Goal: Task Accomplishment & Management: Manage account settings

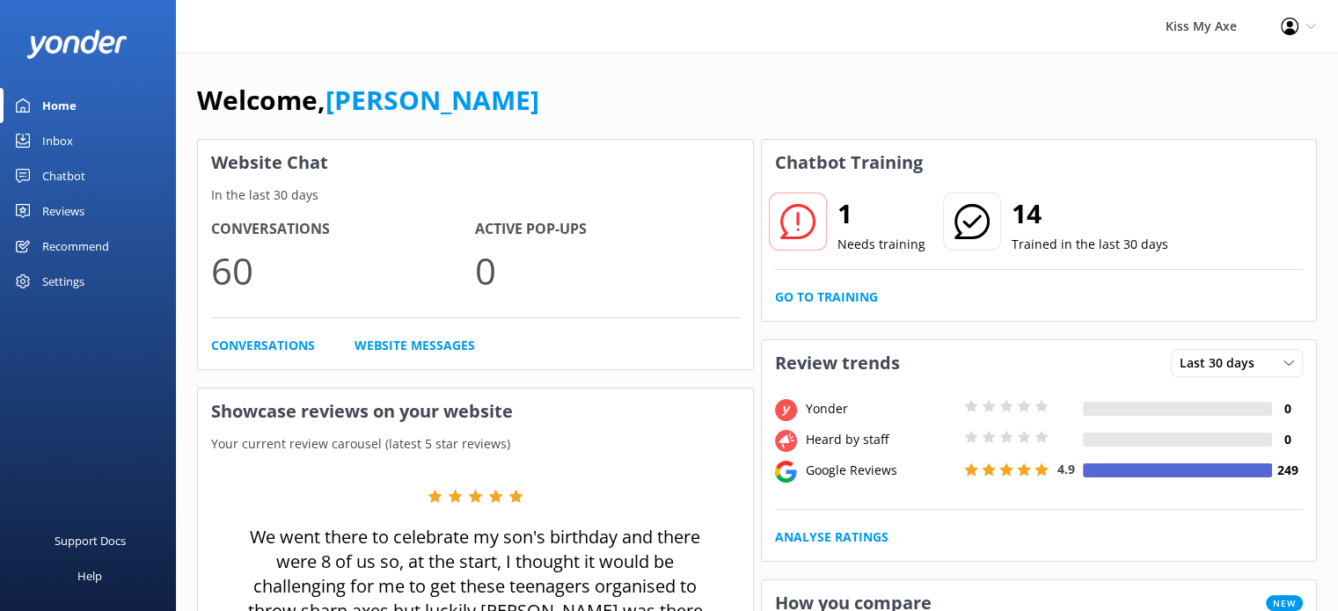
click at [59, 142] on div "Inbox" at bounding box center [57, 140] width 31 height 35
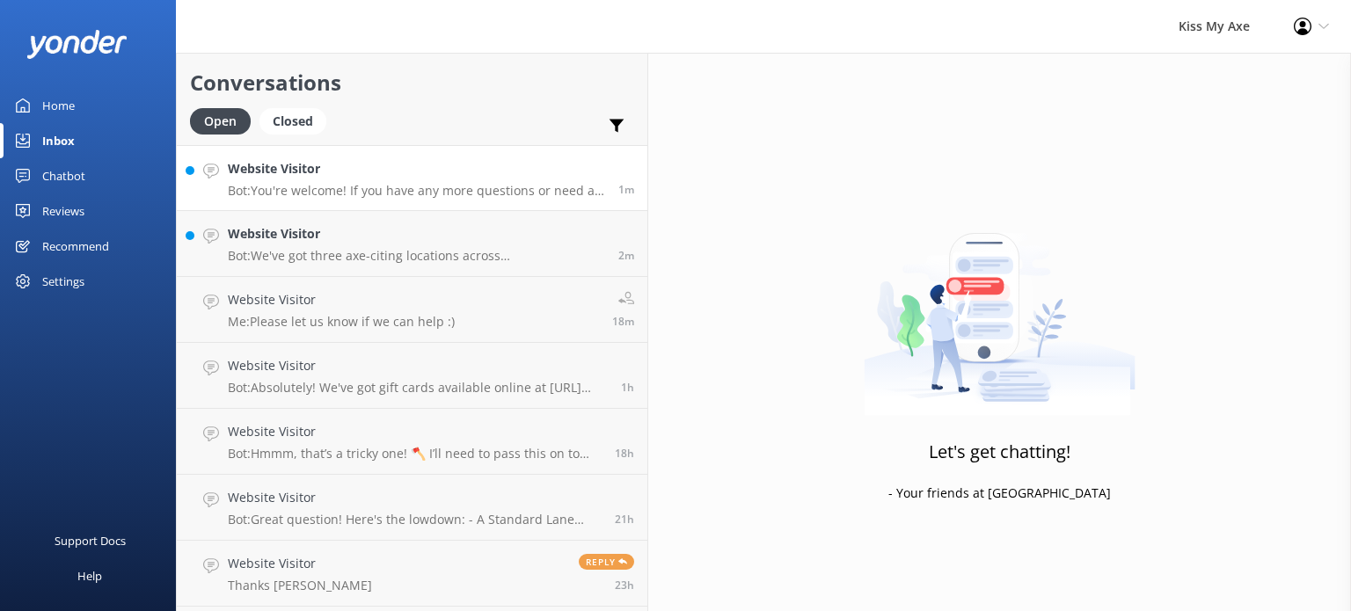
click at [292, 184] on p "Bot: You're welcome! If you have any more questions or need a hand with anythin…" at bounding box center [416, 191] width 377 height 16
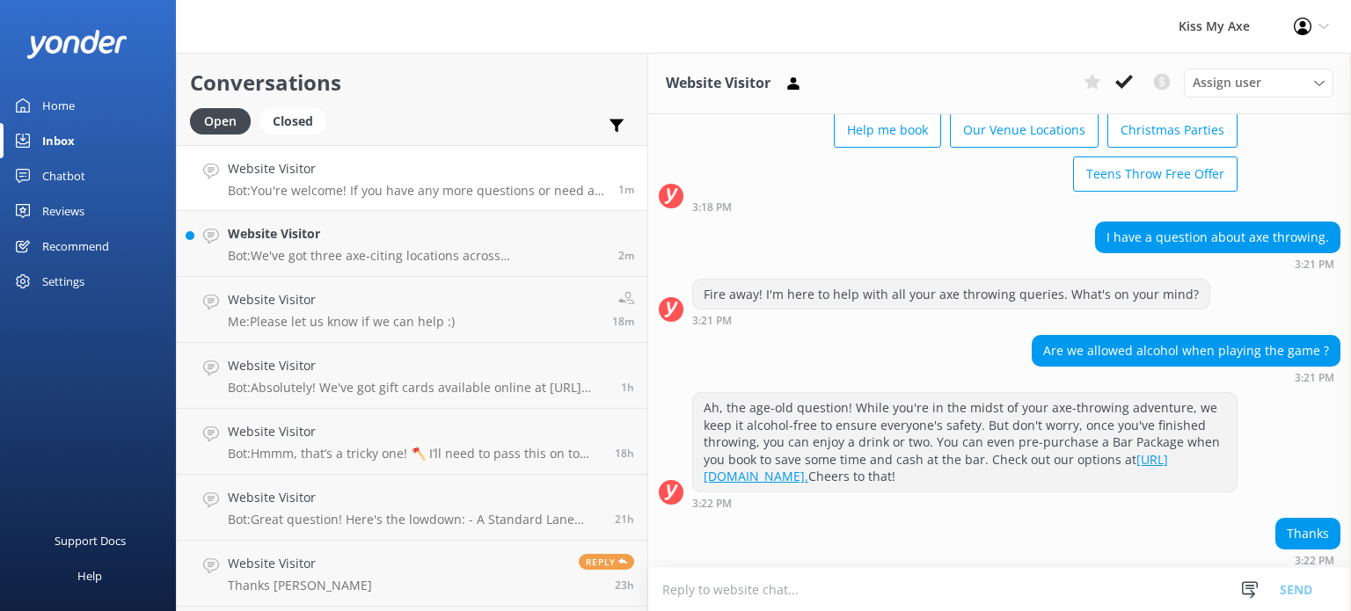
scroll to position [130, 0]
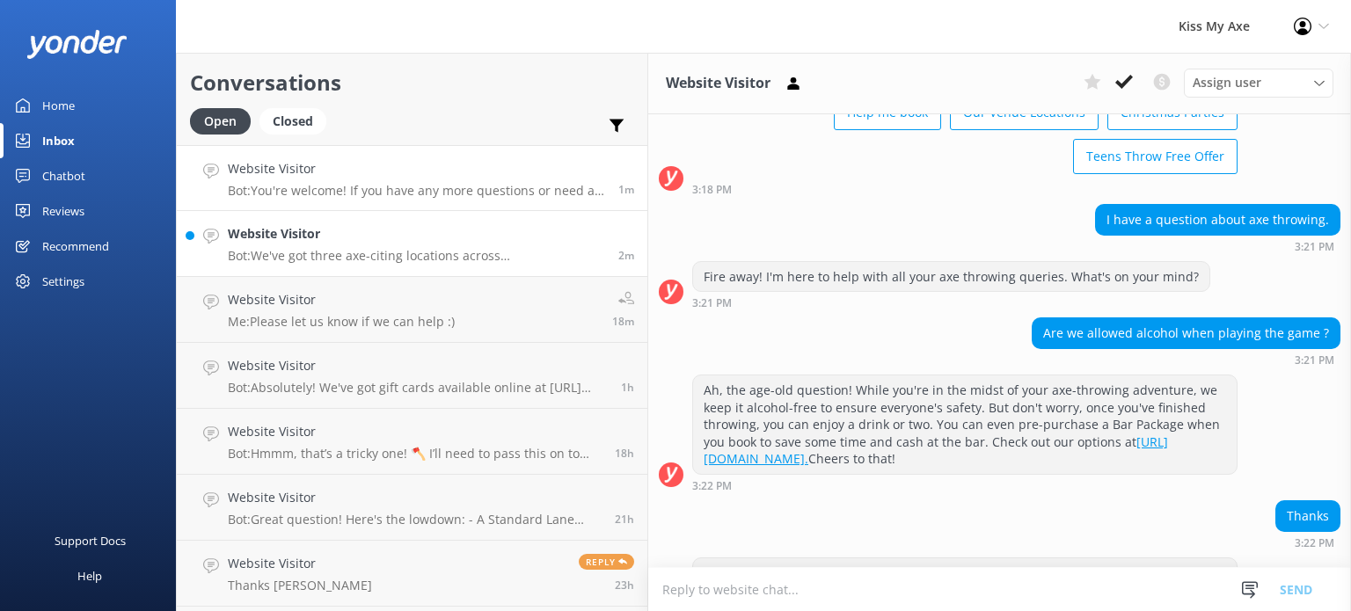
click at [352, 244] on div "Website Visitor Bot: We've got three axe-citing locations across Sydney where y…" at bounding box center [416, 243] width 377 height 39
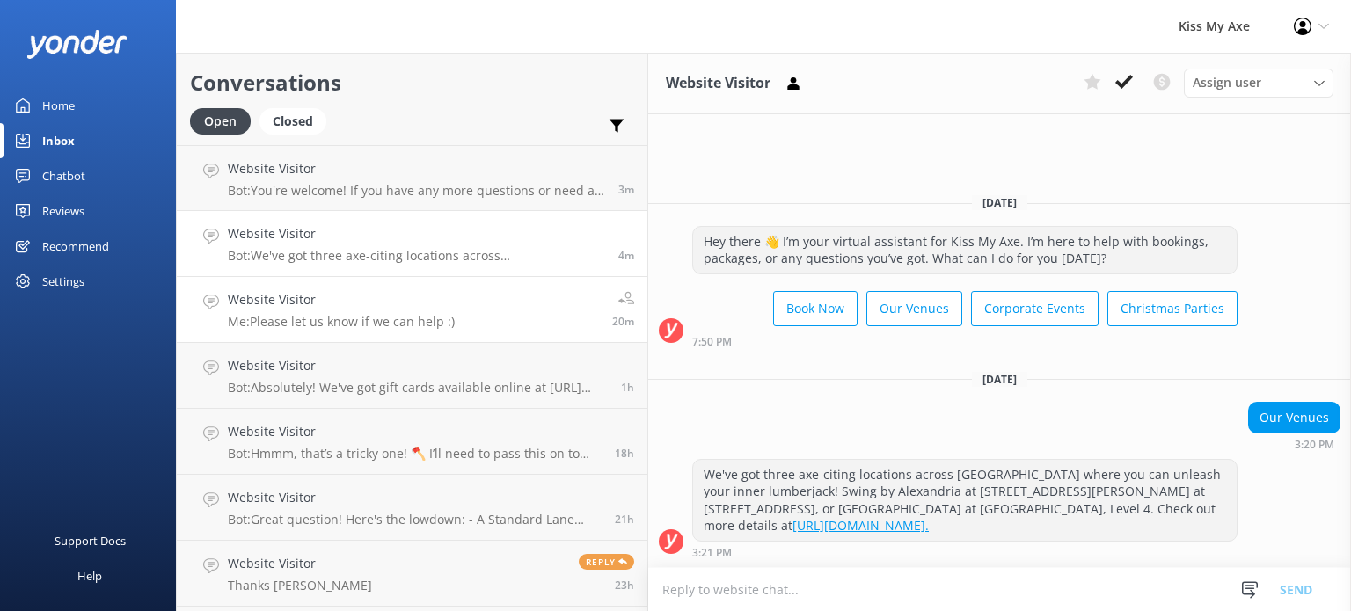
click at [309, 317] on p "Me: Please let us know if we can help :)" at bounding box center [341, 322] width 227 height 16
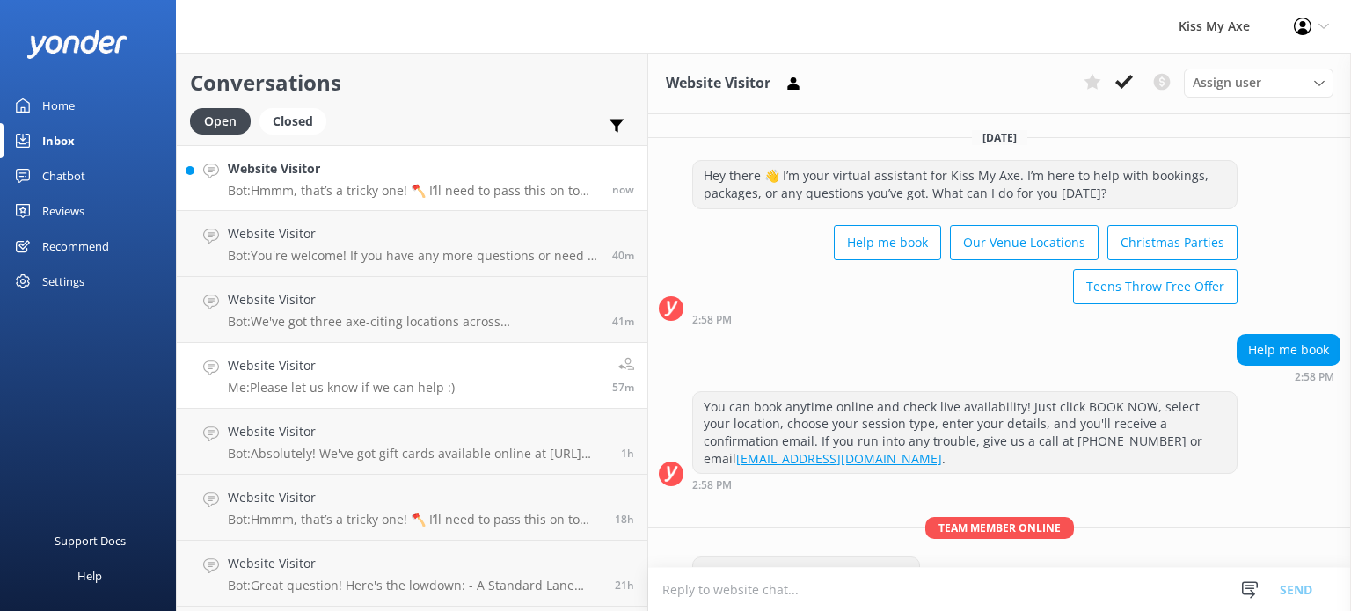
click at [376, 178] on h4 "Website Visitor" at bounding box center [413, 168] width 371 height 19
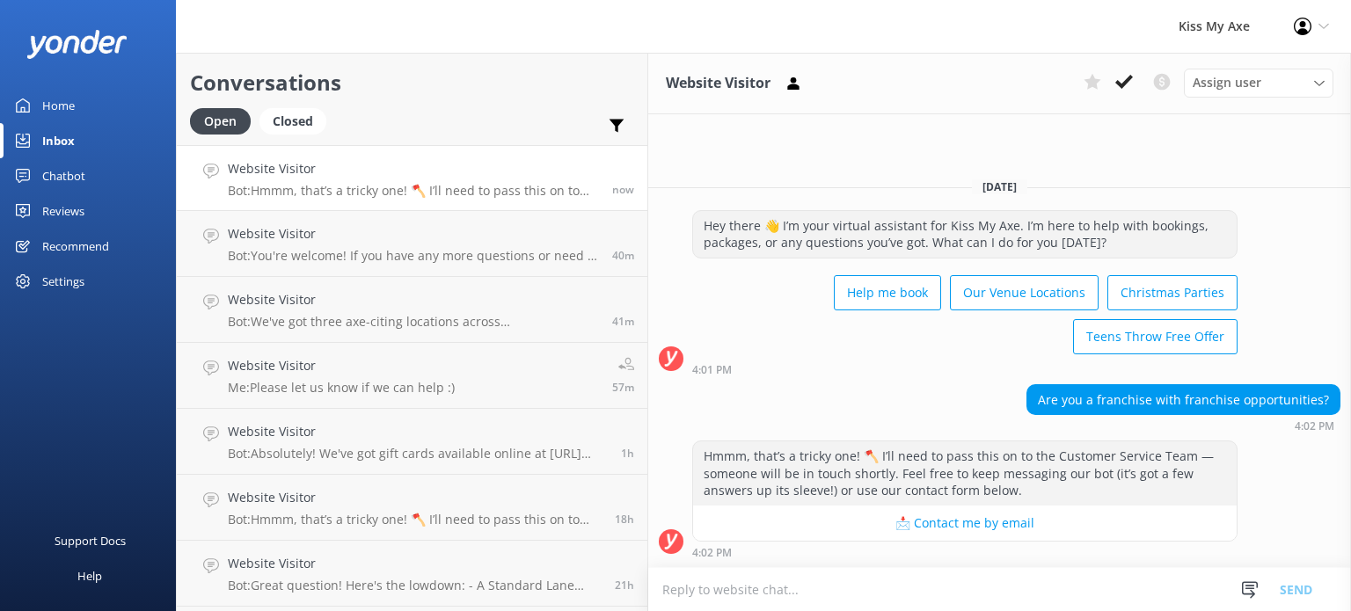
click at [827, 588] on textarea at bounding box center [999, 589] width 703 height 43
type textarea "Hi there, no"
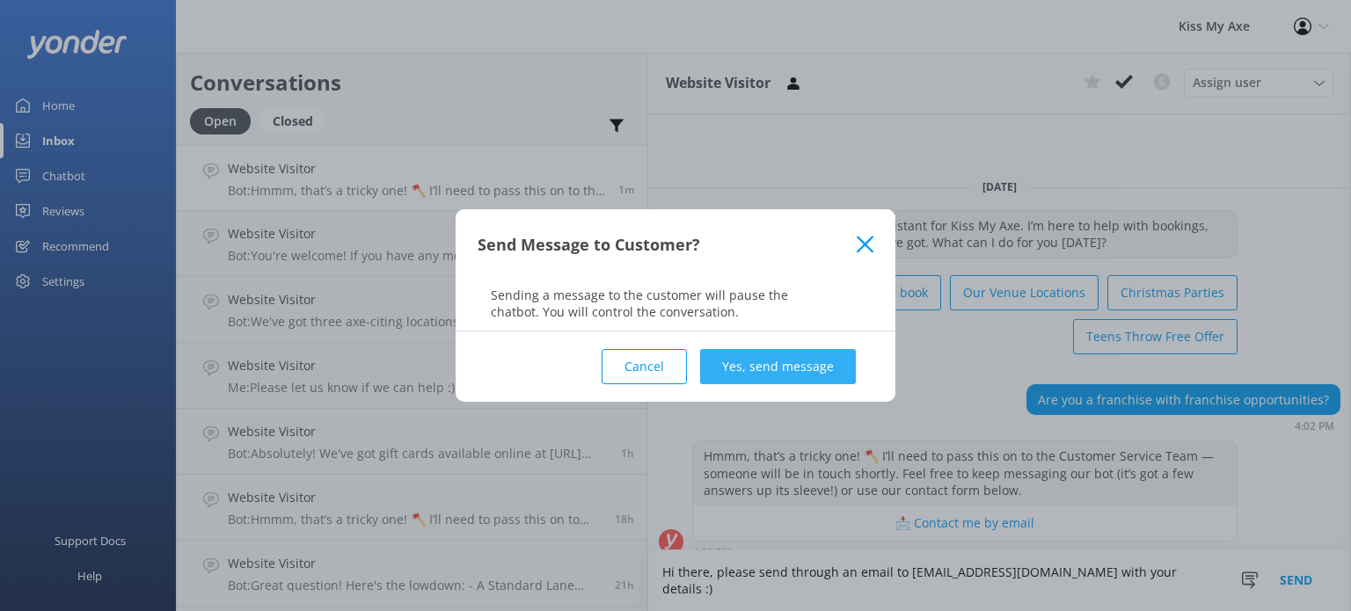
type textarea "Hi there, please send through an email to hello@kissmyaxe.com.au with your deta…"
click at [805, 360] on button "Yes, send message" at bounding box center [778, 366] width 156 height 35
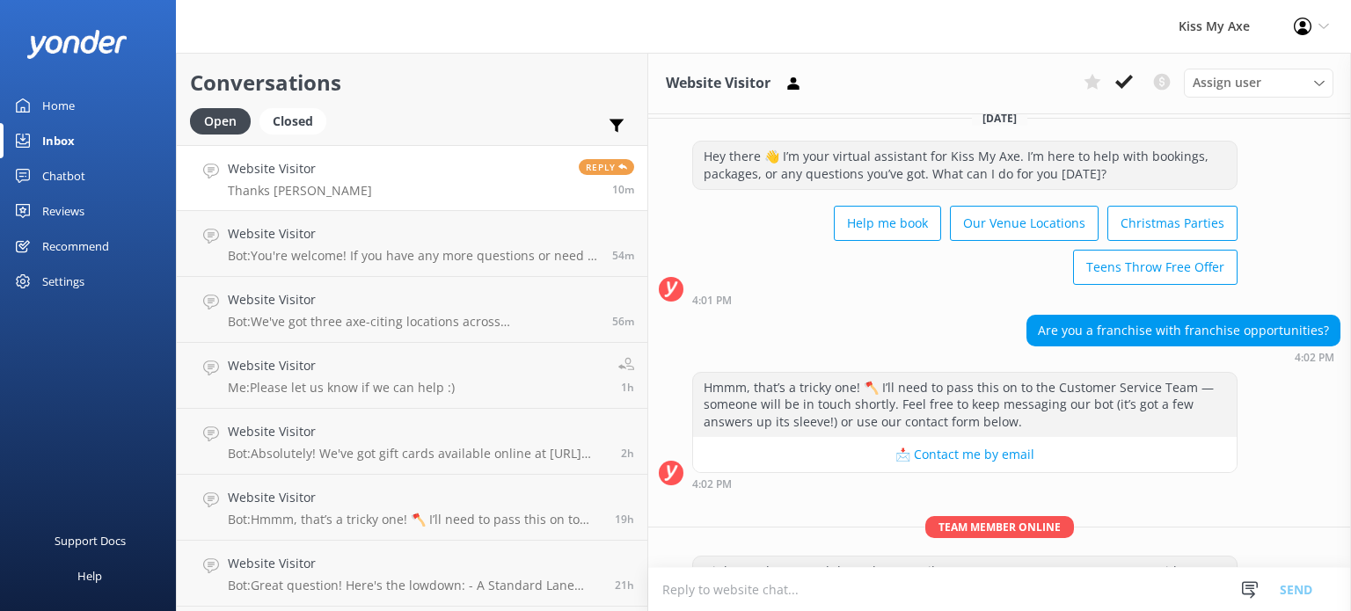
scroll to position [76, 0]
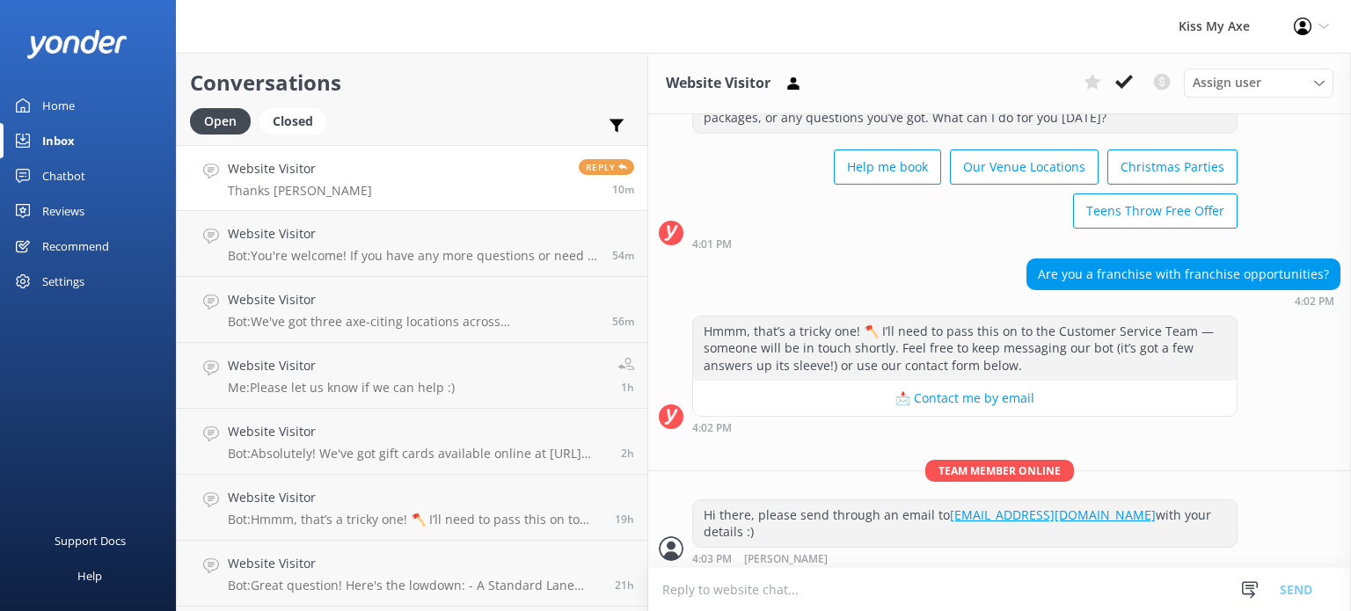
click at [345, 170] on link "Website Visitor Thanks Elisha Reply 10m" at bounding box center [412, 178] width 471 height 66
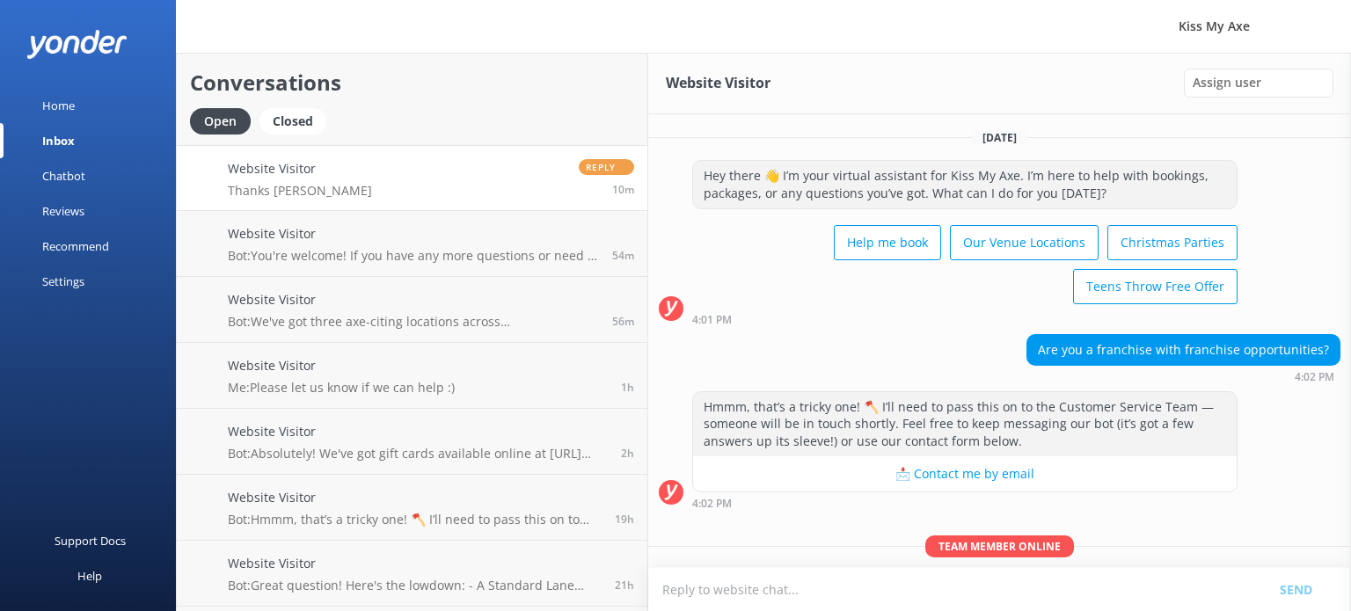
scroll to position [76, 0]
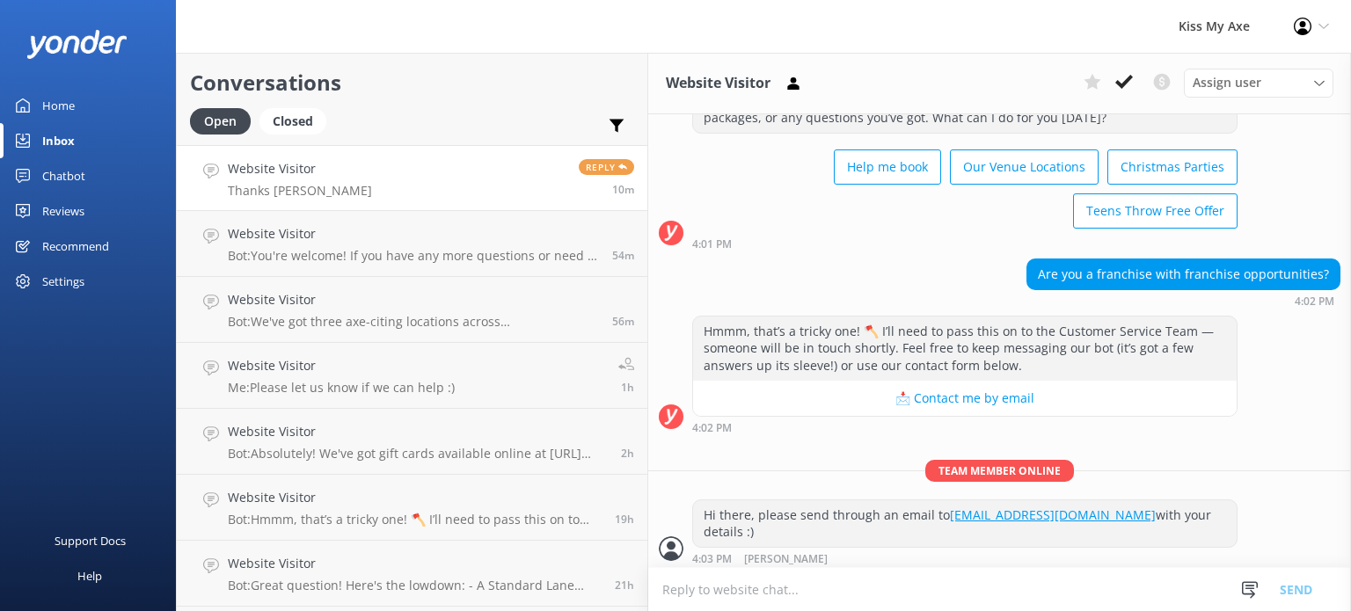
click at [784, 588] on textarea at bounding box center [999, 589] width 703 height 43
type textarea "No worries!"
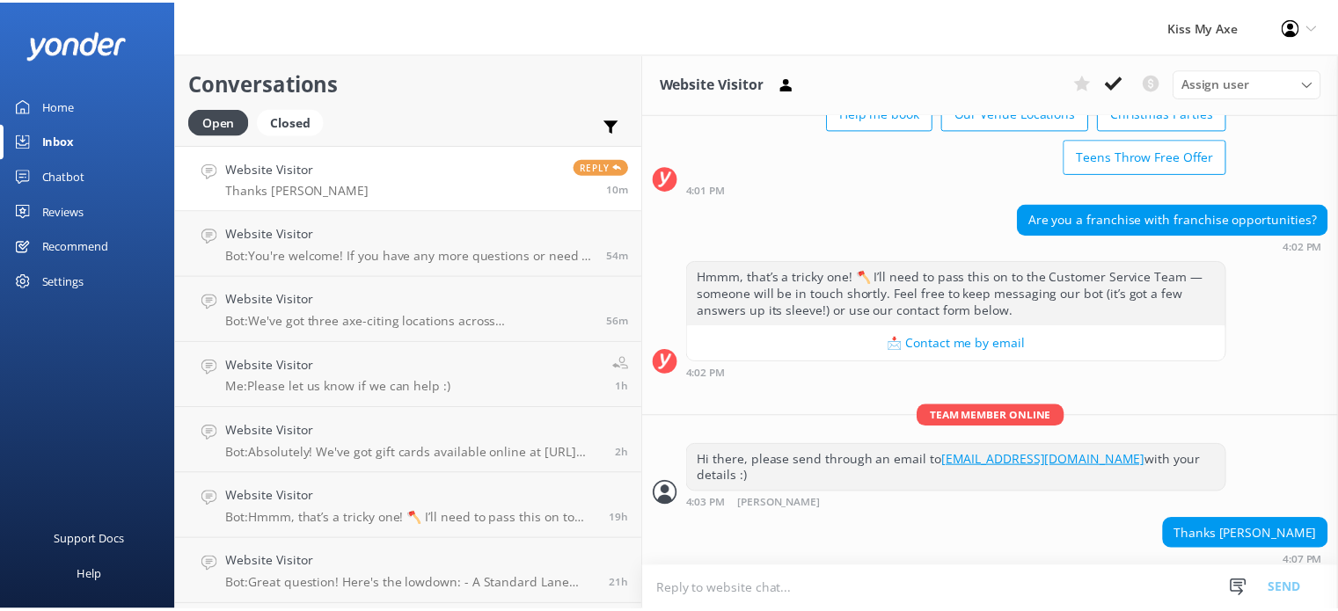
scroll to position [132, 0]
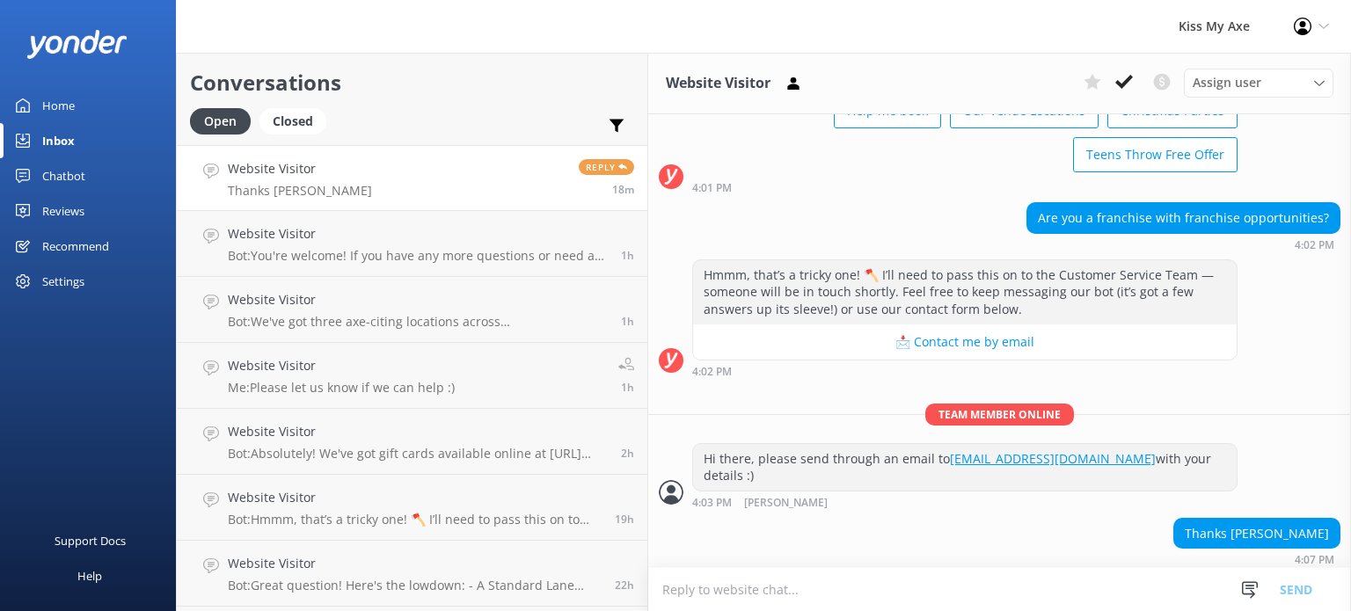
click at [1305, 34] on icon at bounding box center [1303, 27] width 18 height 18
click at [72, 285] on div "Settings" at bounding box center [63, 281] width 42 height 35
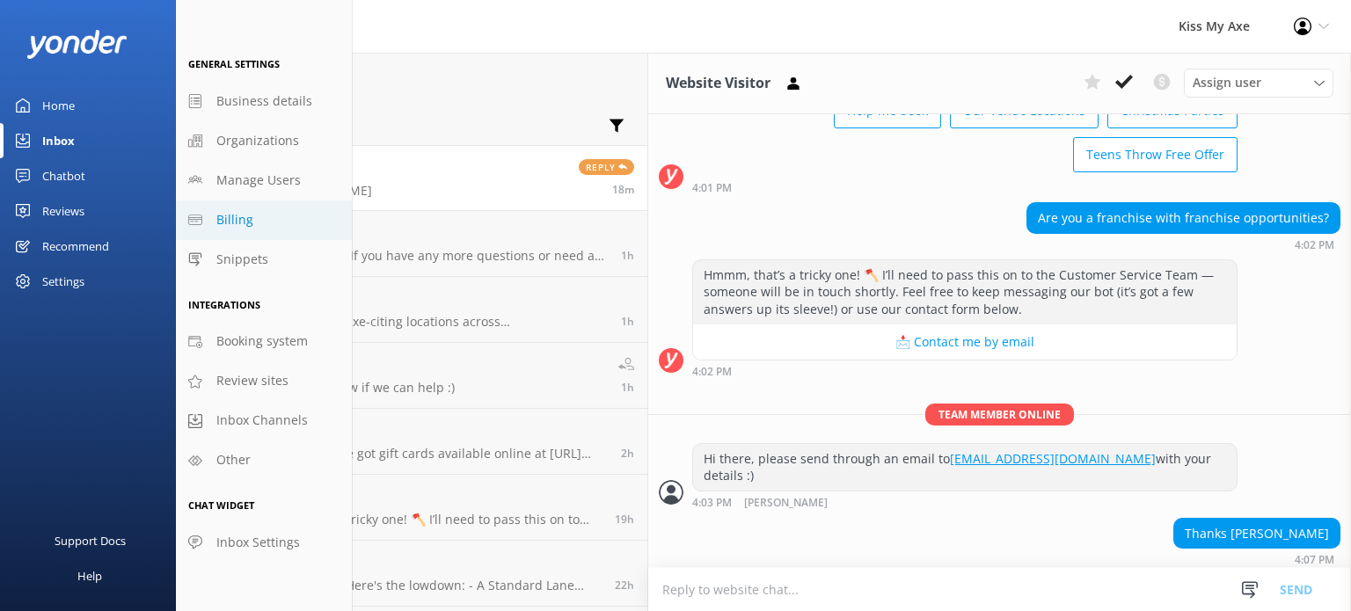
click at [253, 223] on link "Billing" at bounding box center [264, 221] width 176 height 40
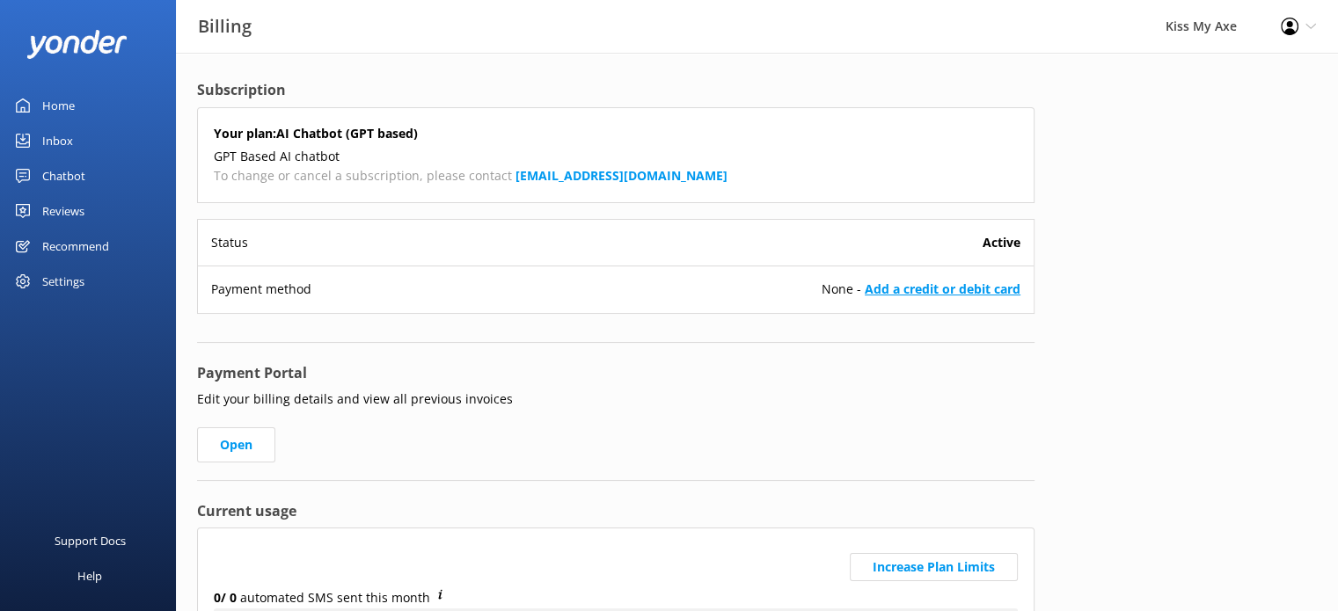
click at [923, 288] on link "Add a credit or debit card" at bounding box center [943, 289] width 156 height 17
click at [894, 290] on link "Add a credit or debit card" at bounding box center [943, 289] width 156 height 17
click at [233, 447] on link "Open" at bounding box center [236, 445] width 78 height 35
click at [250, 441] on link "Open" at bounding box center [236, 445] width 78 height 35
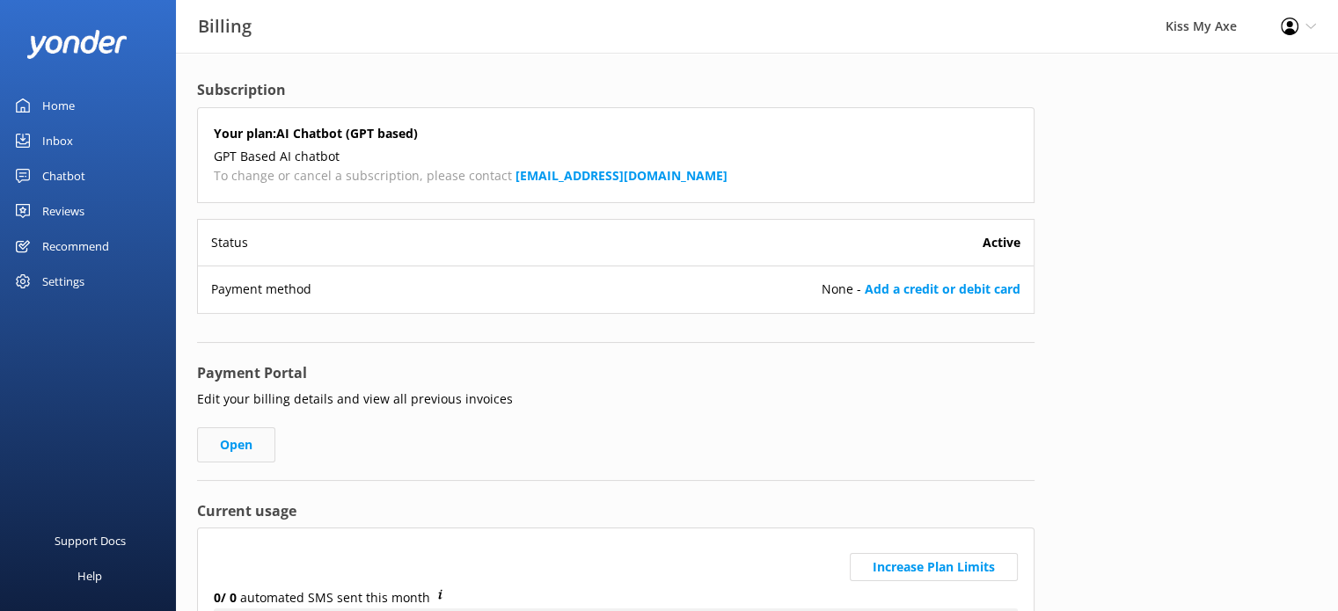
click at [250, 441] on link "Open" at bounding box center [236, 445] width 78 height 35
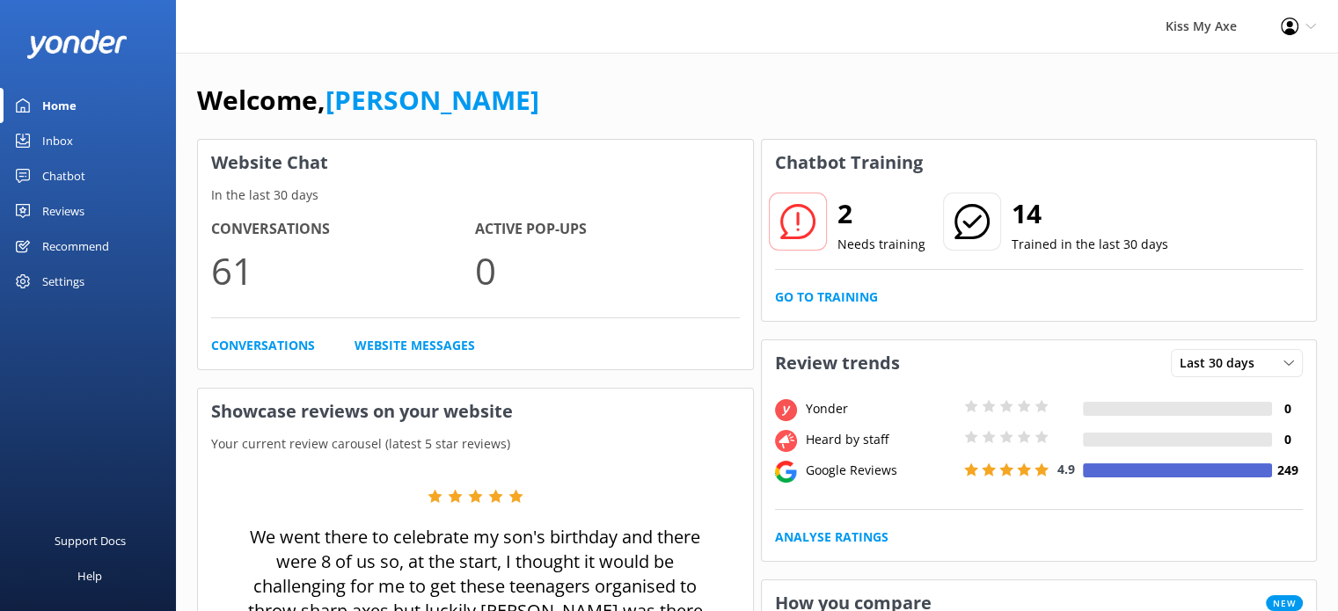
click at [1295, 19] on icon at bounding box center [1290, 27] width 18 height 18
click at [1263, 75] on link "Profile Settings" at bounding box center [1251, 77] width 176 height 44
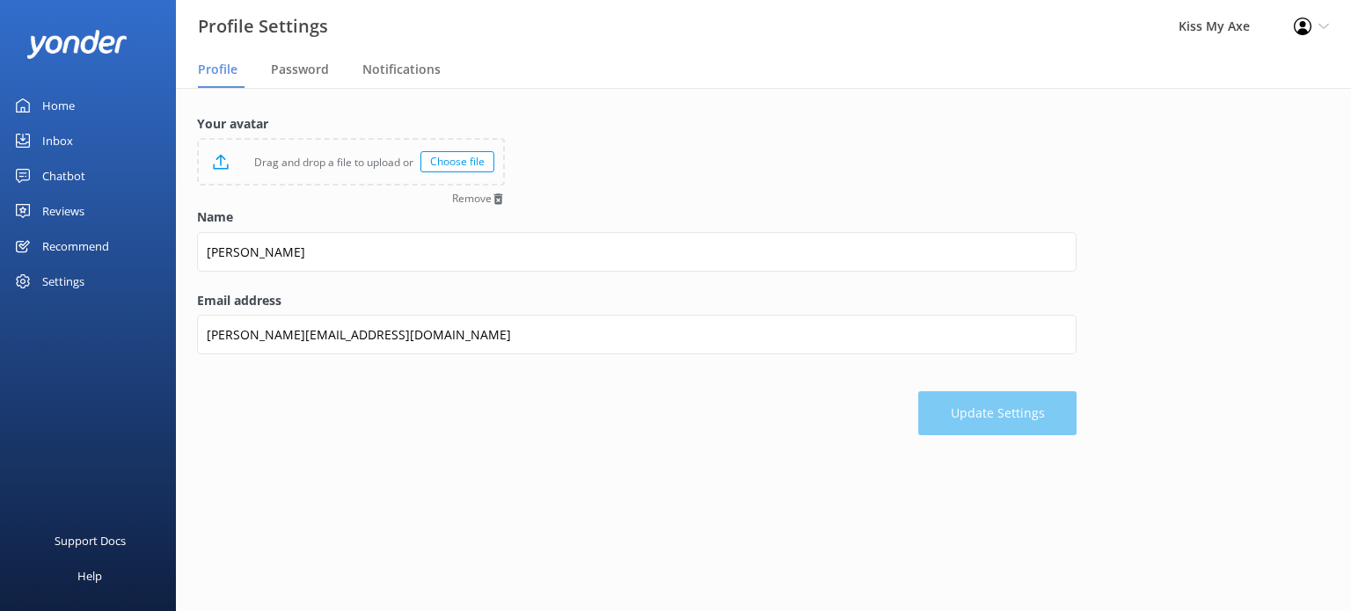
click at [76, 284] on div "Settings" at bounding box center [63, 281] width 42 height 35
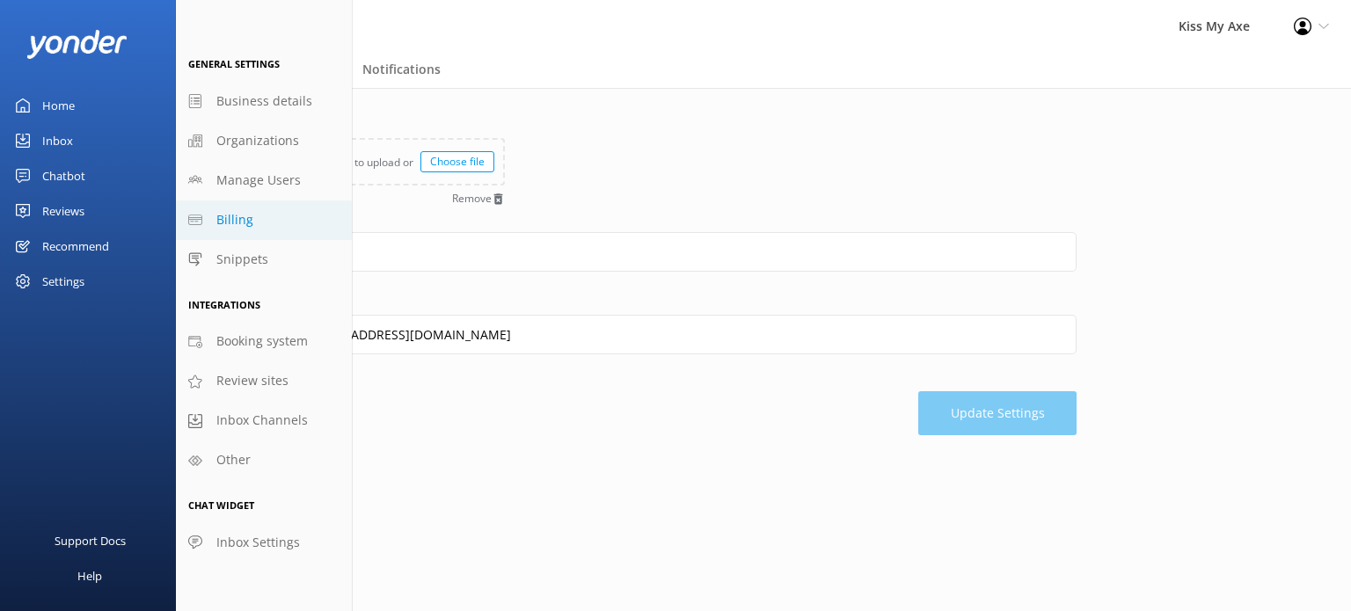
click at [264, 221] on link "Billing" at bounding box center [264, 221] width 176 height 40
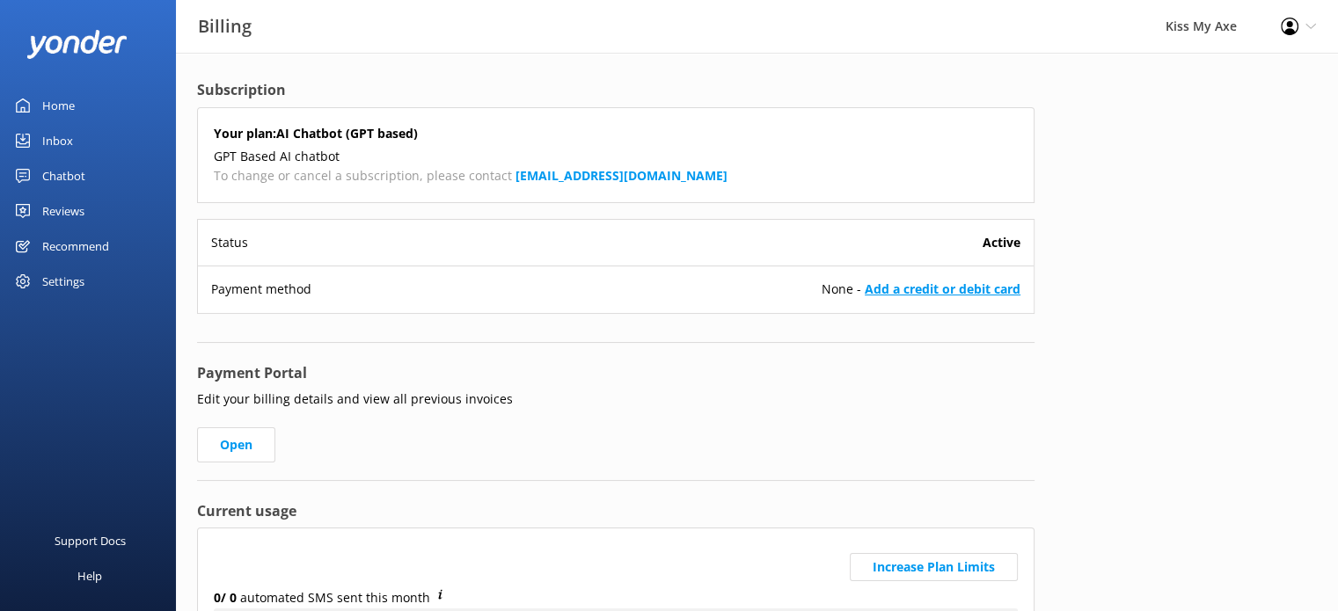
click at [946, 286] on link "Add a credit or debit card" at bounding box center [943, 289] width 156 height 17
click at [915, 288] on link "Add a credit or debit card" at bounding box center [943, 289] width 156 height 17
click at [256, 444] on link "Open" at bounding box center [236, 445] width 78 height 35
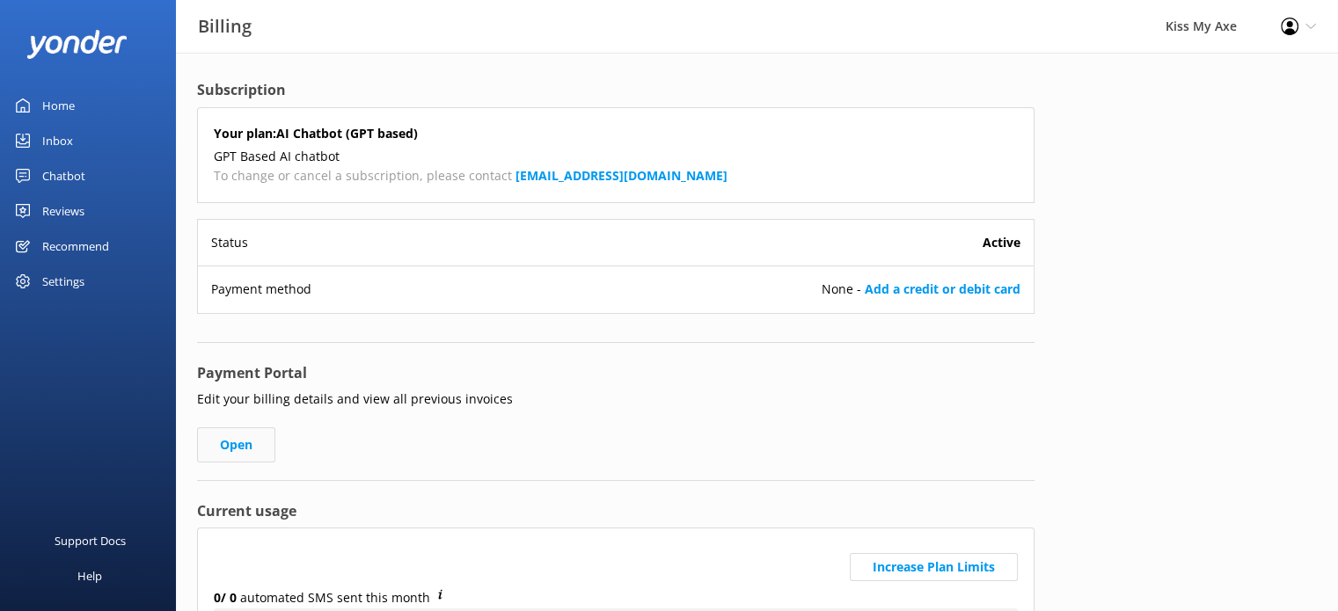
click at [256, 444] on link "Open" at bounding box center [236, 445] width 78 height 35
click at [577, 179] on b "[EMAIL_ADDRESS][DOMAIN_NAME]" at bounding box center [621, 175] width 212 height 17
click at [899, 285] on link "Add a credit or debit card" at bounding box center [943, 289] width 156 height 17
click at [74, 274] on div "Settings" at bounding box center [63, 281] width 42 height 35
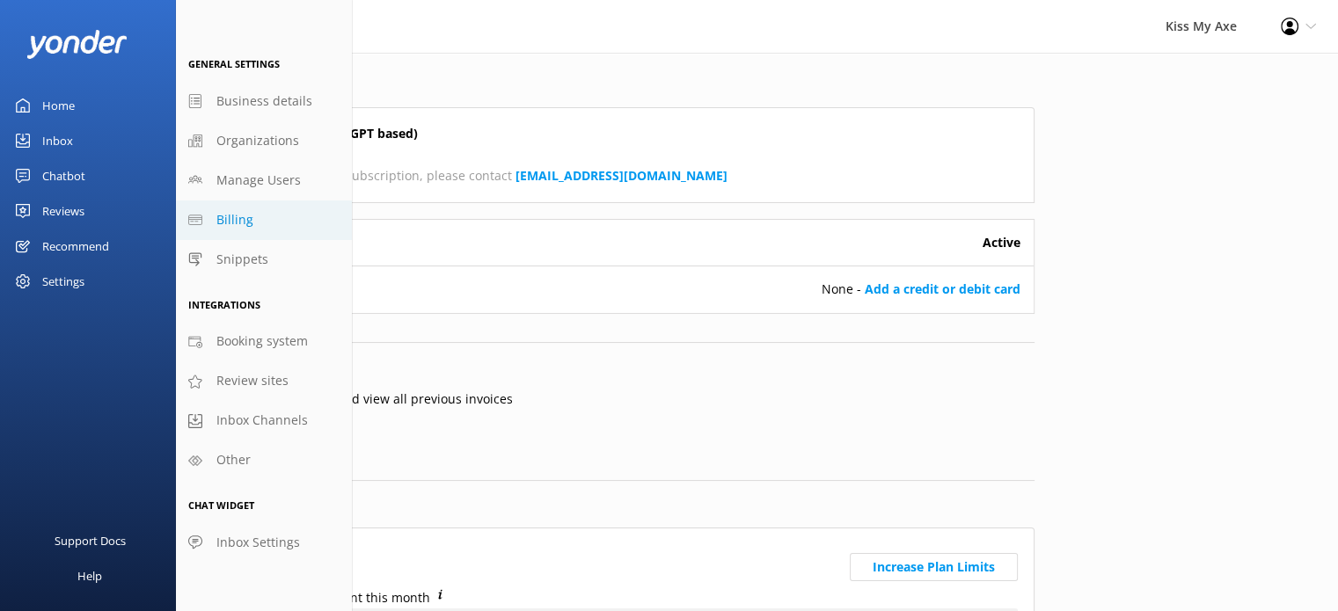
click at [1136, 245] on div "Subscription Your plan: AI Chatbot (GPT based) GPT Based AI chatbot To change o…" at bounding box center [757, 460] width 1162 height 814
